Goal: Information Seeking & Learning: Learn about a topic

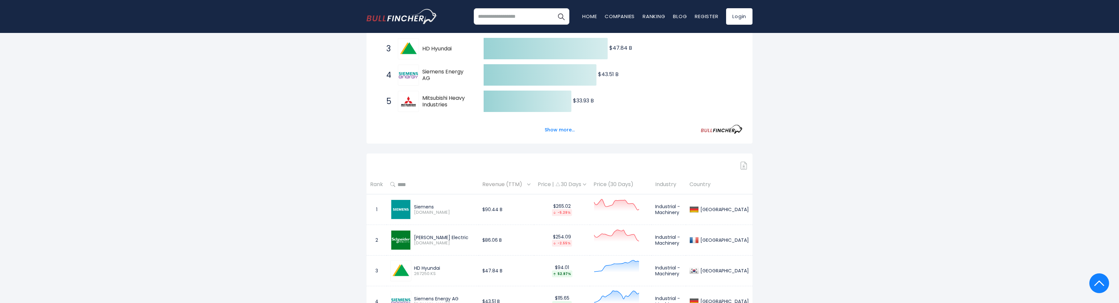
scroll to position [198, 0]
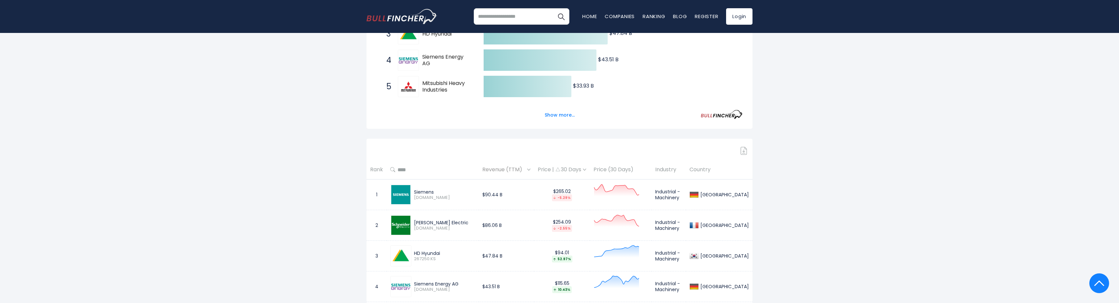
click at [578, 170] on div "Price | 30 Days" at bounding box center [562, 170] width 48 height 7
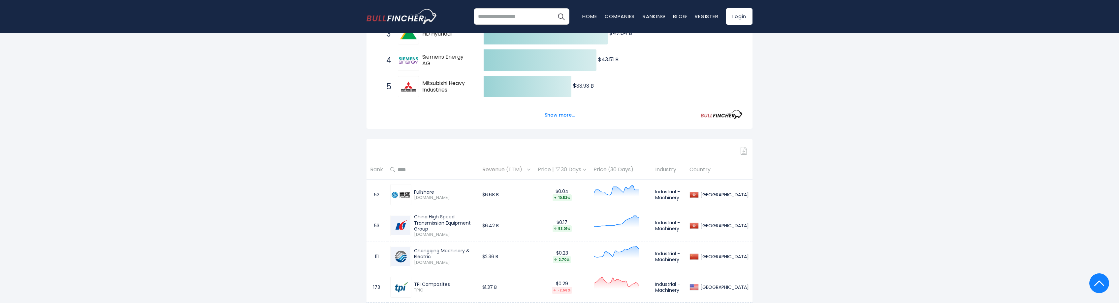
click at [579, 171] on div "Price | 30 Days" at bounding box center [562, 170] width 48 height 7
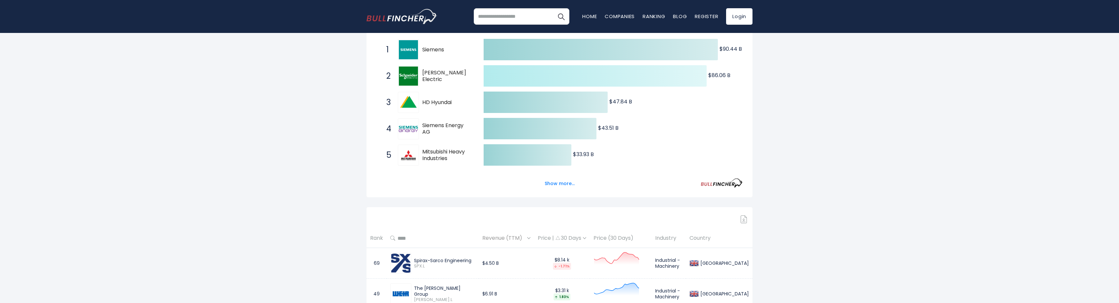
scroll to position [132, 0]
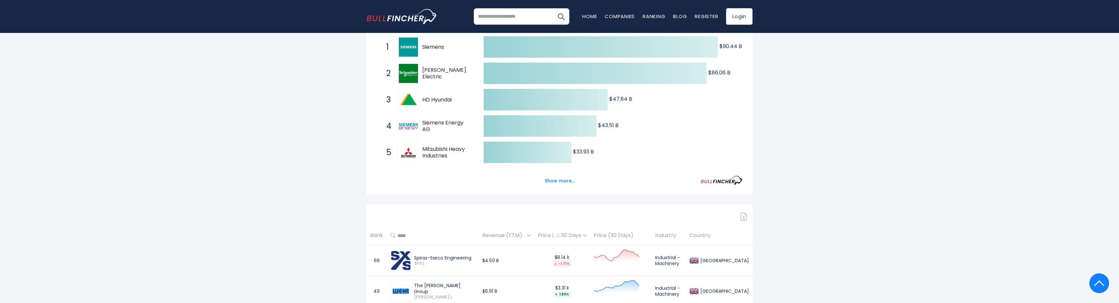
click at [370, 237] on th "Rank" at bounding box center [376, 235] width 20 height 19
click at [373, 236] on th "Rank" at bounding box center [376, 235] width 20 height 19
click at [554, 181] on button "Show more..." at bounding box center [559, 181] width 38 height 11
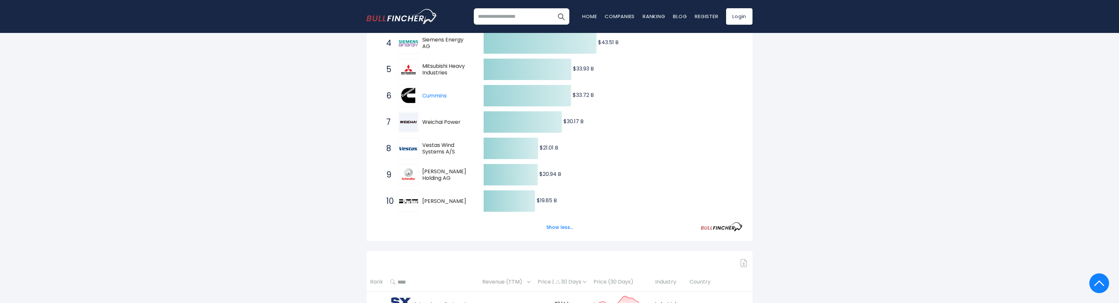
scroll to position [231, 0]
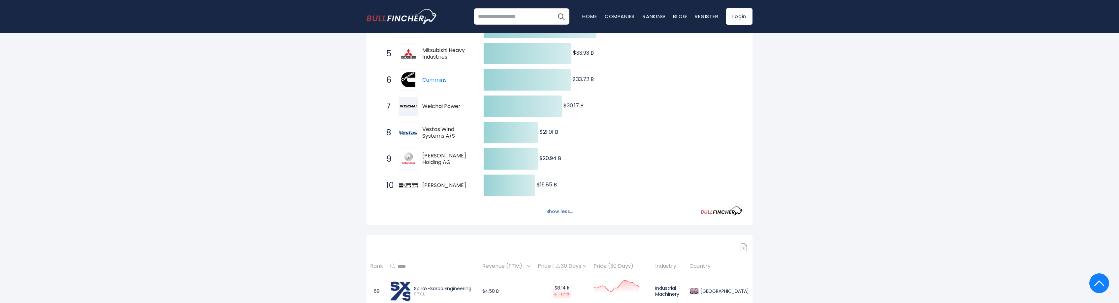
click at [560, 210] on button "Show less..." at bounding box center [559, 211] width 35 height 11
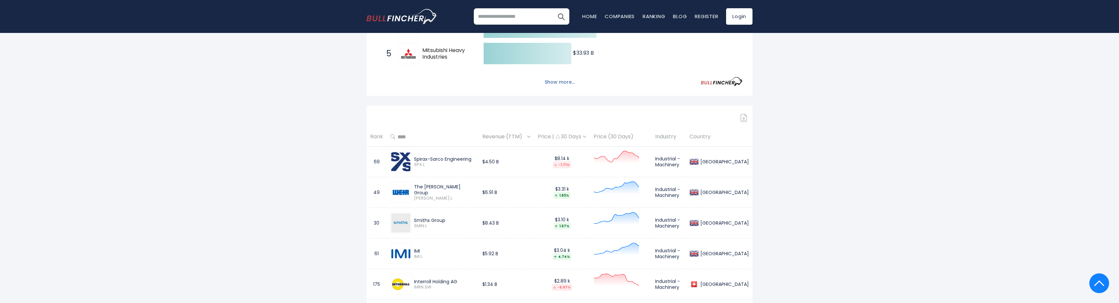
click at [562, 84] on button "Show more..." at bounding box center [559, 82] width 38 height 11
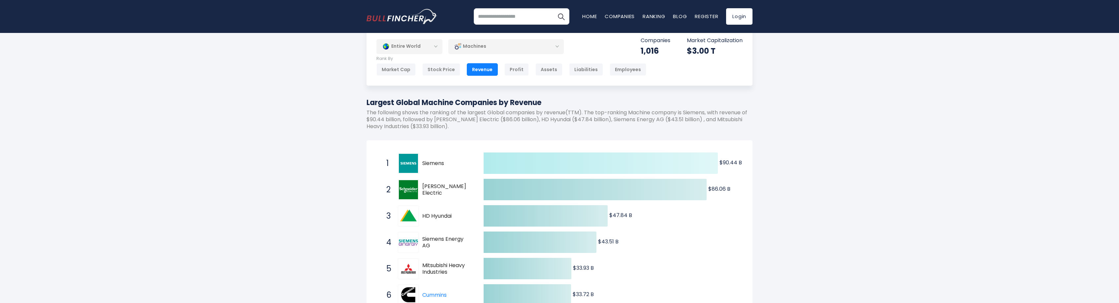
scroll to position [0, 0]
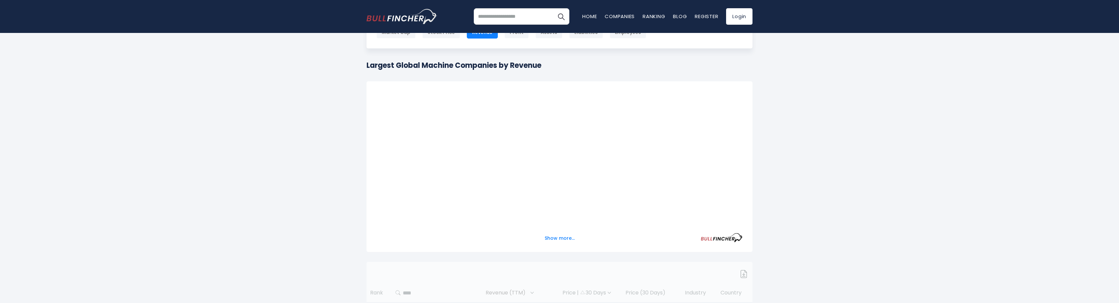
scroll to position [66, 0]
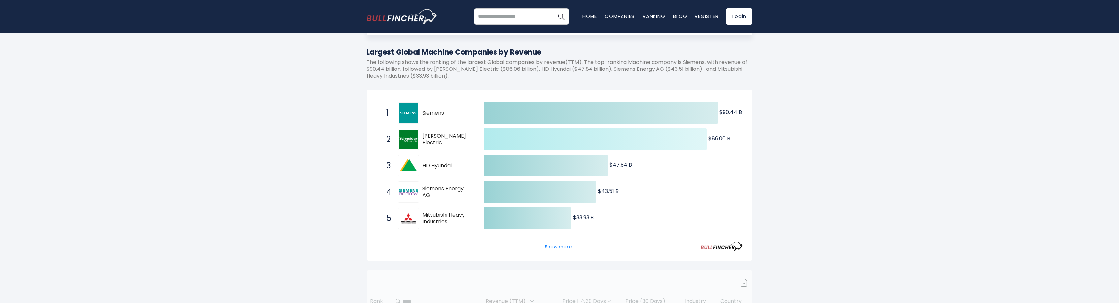
click at [578, 115] on icon at bounding box center [600, 112] width 234 height 21
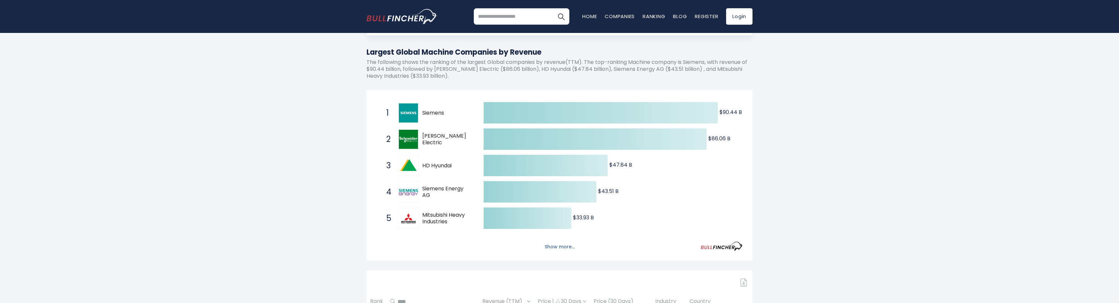
click at [564, 247] on button "Show more..." at bounding box center [559, 247] width 38 height 11
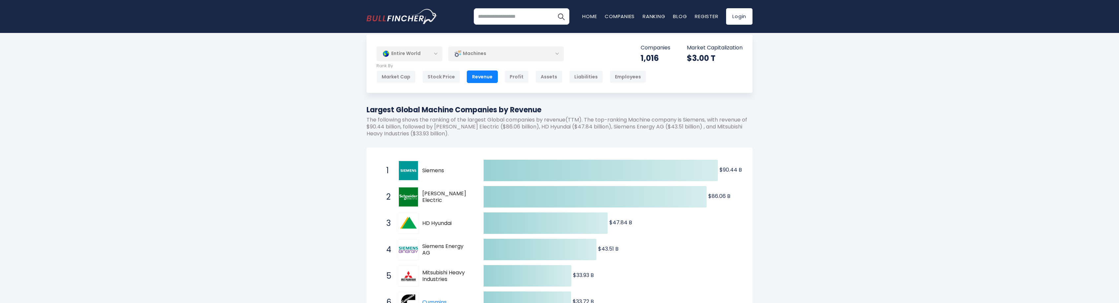
scroll to position [0, 0]
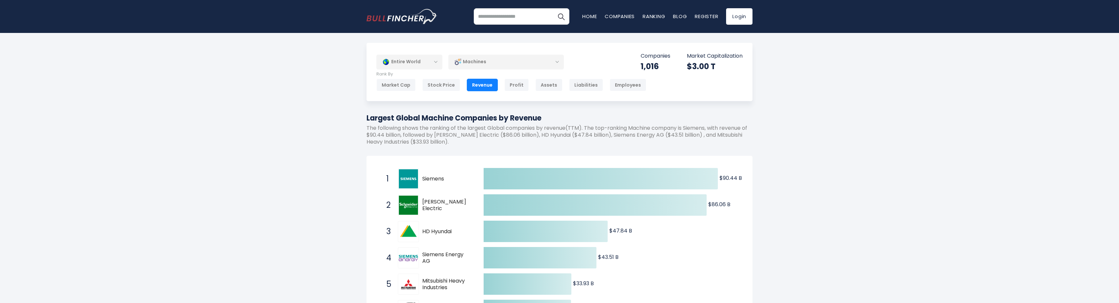
click at [557, 63] on div "Machines" at bounding box center [505, 61] width 115 height 15
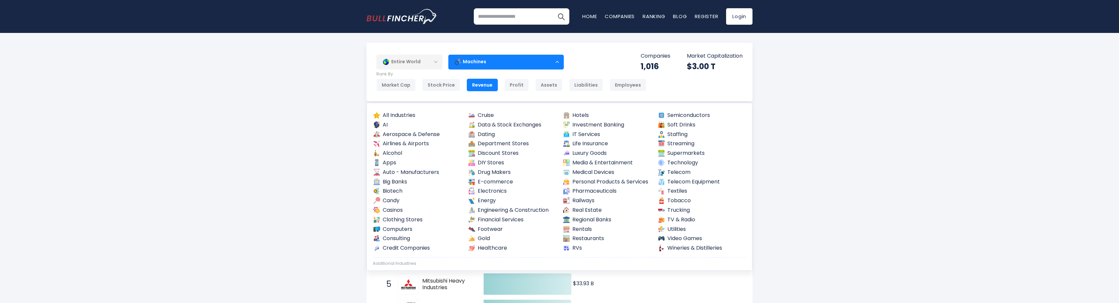
click at [559, 64] on div "Machines" at bounding box center [505, 61] width 115 height 15
